Goal: Navigation & Orientation: Find specific page/section

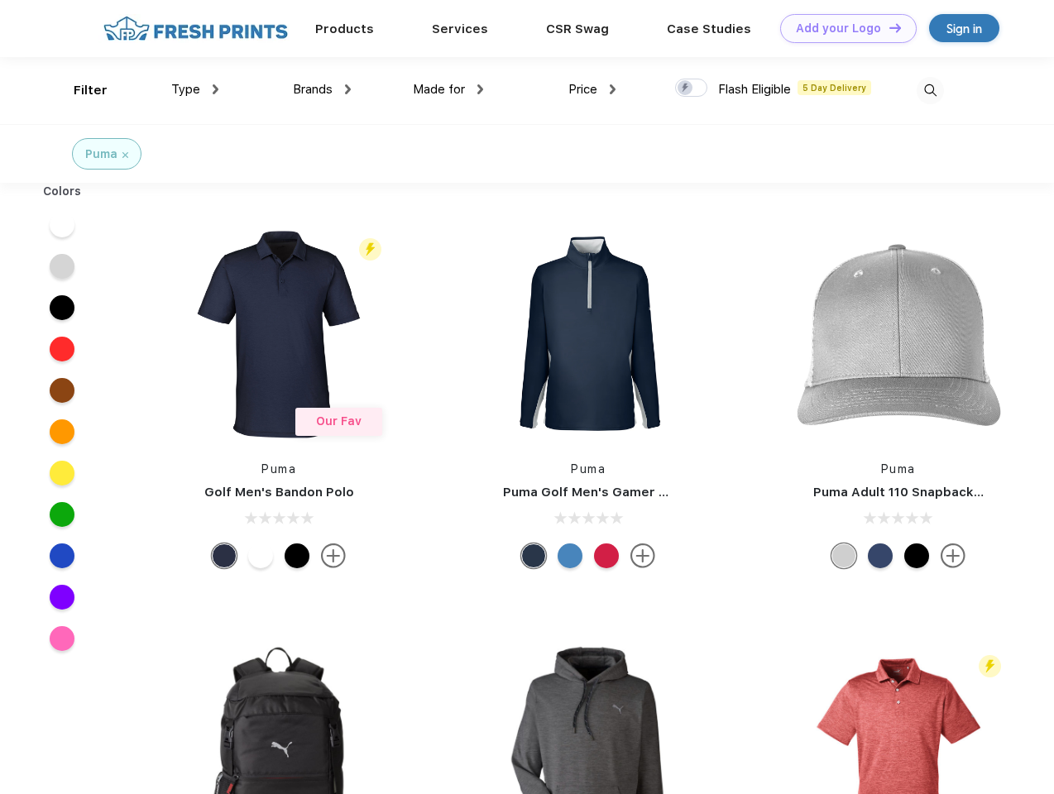
scroll to position [1, 0]
click at [842, 28] on link "Add your Logo Design Tool" at bounding box center [848, 28] width 137 height 29
click at [0, 0] on div "Design Tool" at bounding box center [0, 0] width 0 height 0
click at [888, 27] on link "Add your Logo Design Tool" at bounding box center [848, 28] width 137 height 29
click at [79, 90] on div "Filter" at bounding box center [91, 90] width 34 height 19
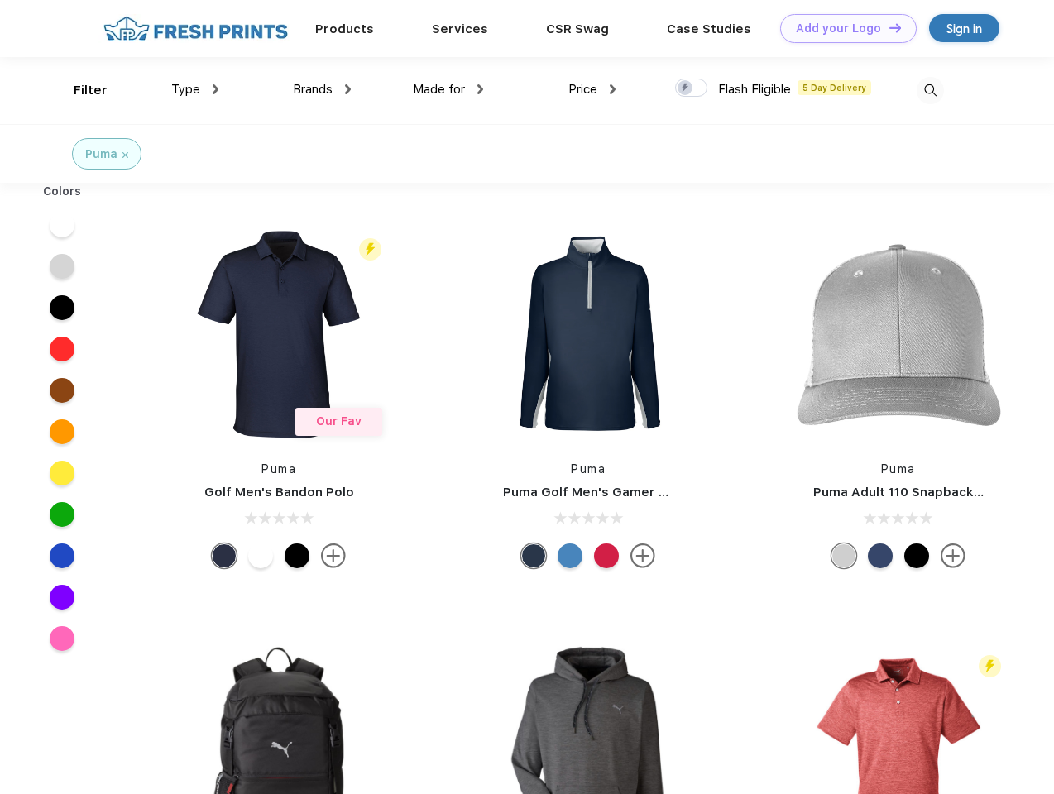
click at [195, 89] on span "Type" at bounding box center [185, 89] width 29 height 15
click at [322, 89] on span "Brands" at bounding box center [313, 89] width 40 height 15
click at [448, 89] on span "Made for" at bounding box center [439, 89] width 52 height 15
click at [592, 89] on span "Price" at bounding box center [582, 89] width 29 height 15
click at [692, 89] on div at bounding box center [691, 88] width 32 height 18
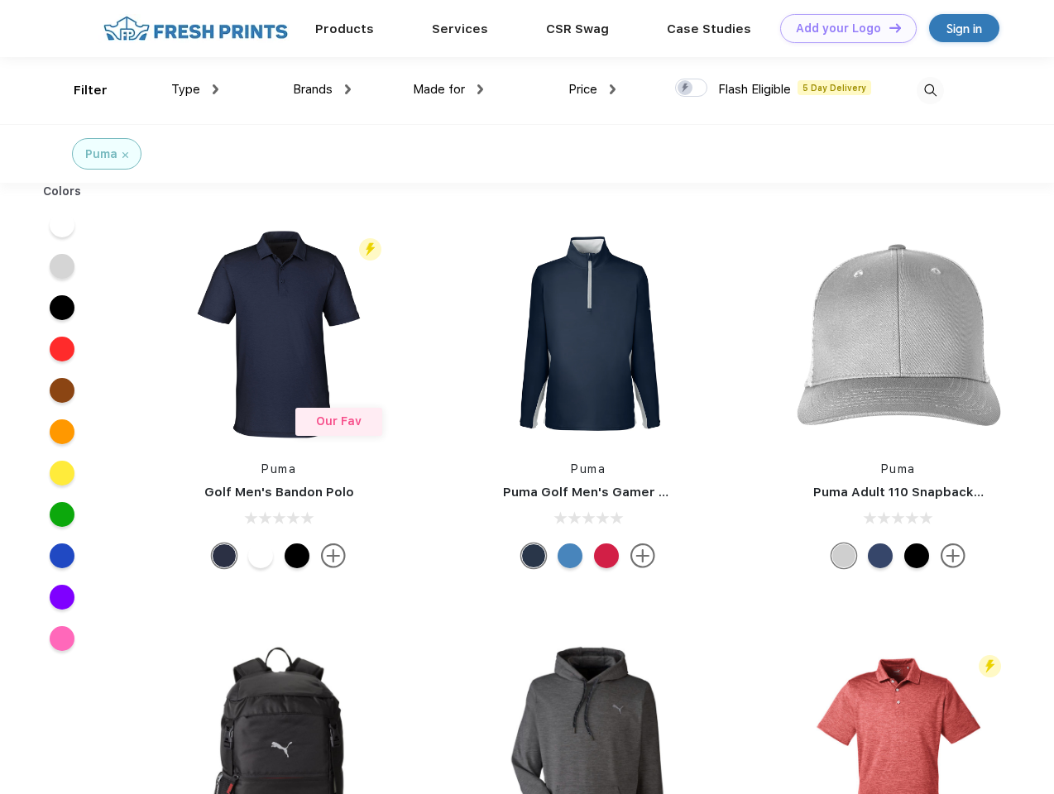
click at [686, 89] on input "checkbox" at bounding box center [680, 83] width 11 height 11
click at [930, 90] on img at bounding box center [930, 90] width 27 height 27
